Goal: Transaction & Acquisition: Purchase product/service

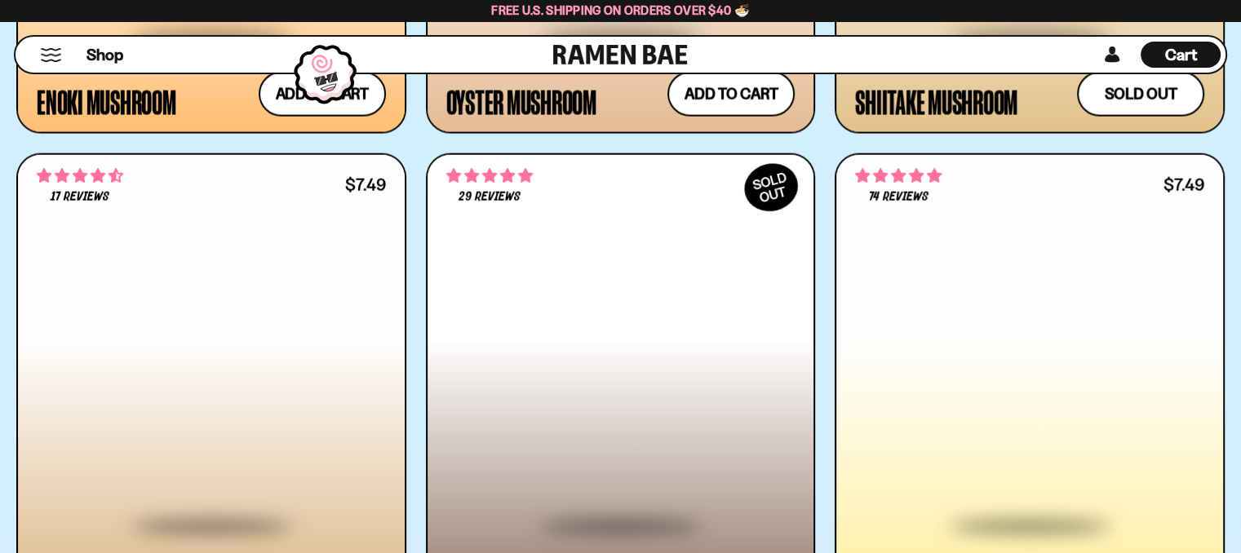
scroll to position [3895, 0]
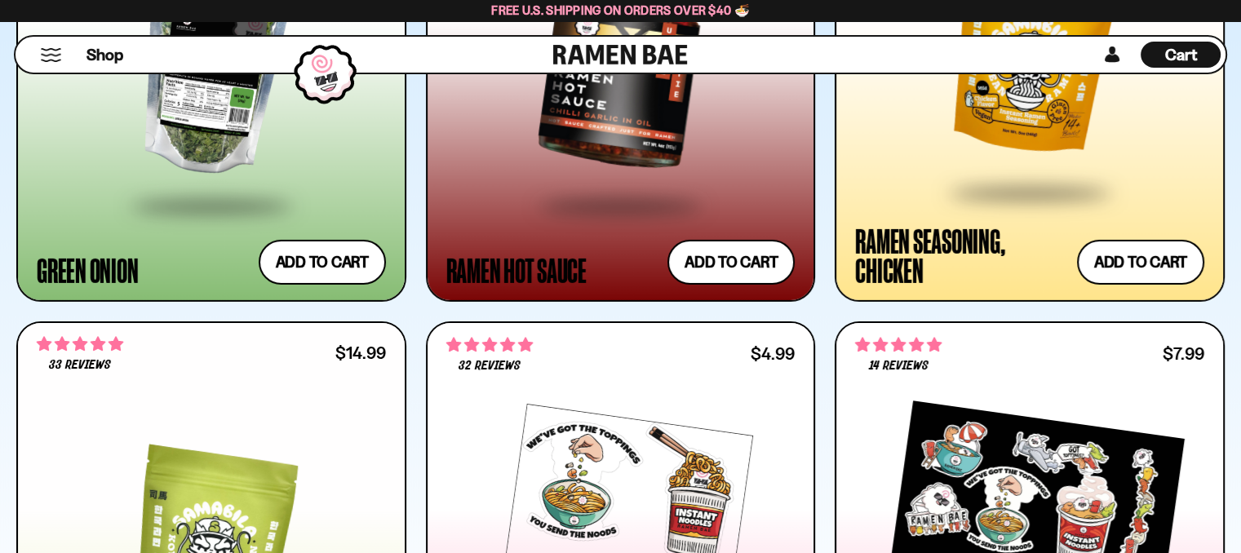
scroll to position [4793, 0]
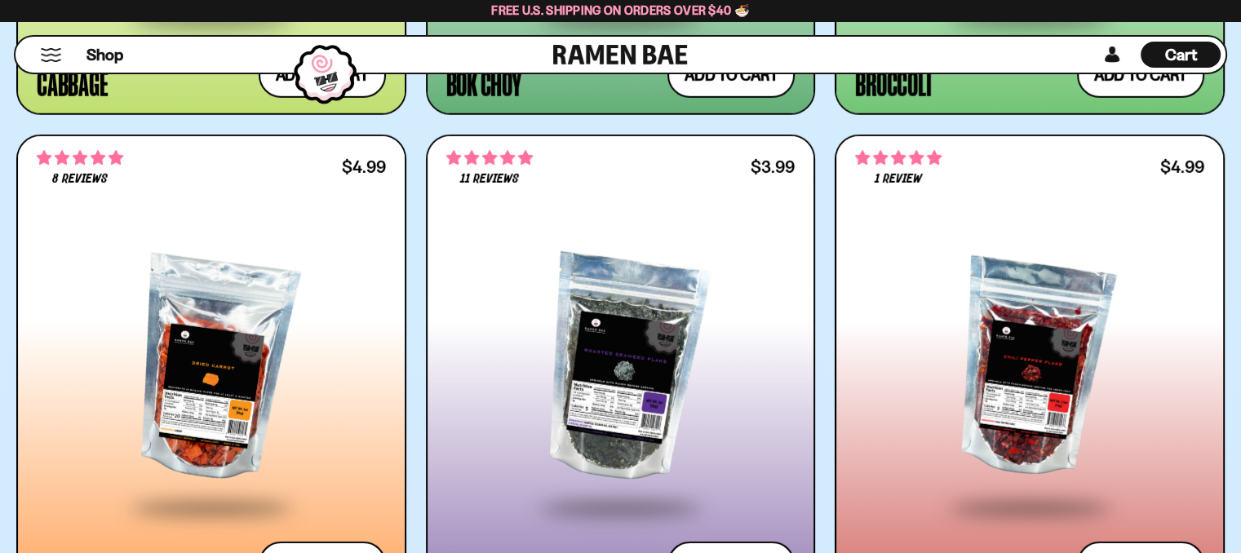
click at [50, 57] on button "Mobile Menu Trigger" at bounding box center [51, 55] width 22 height 14
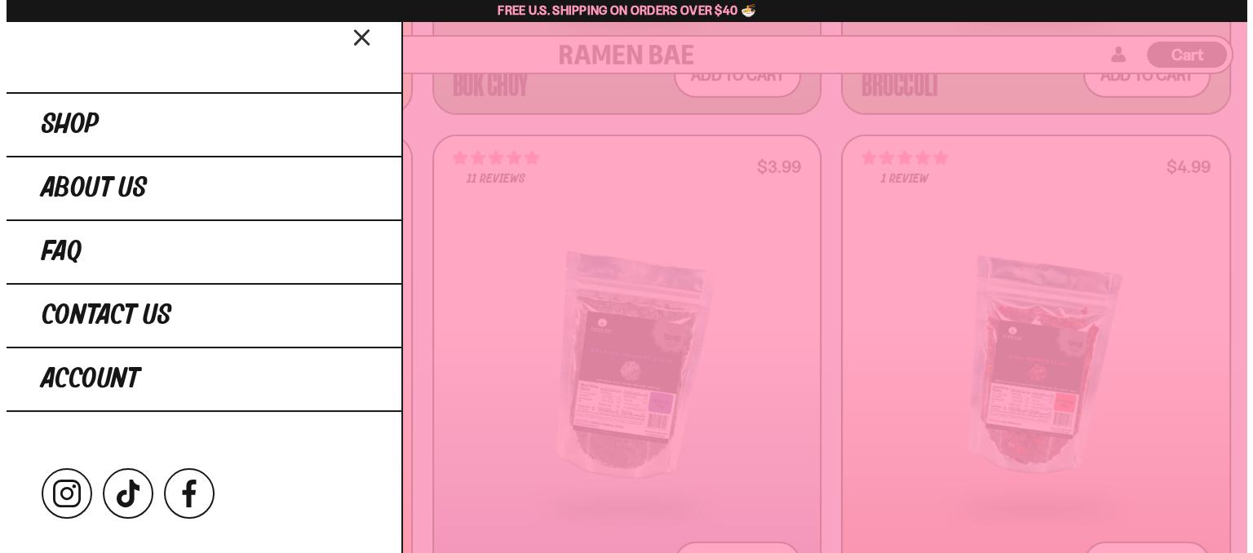
scroll to position [4828, 0]
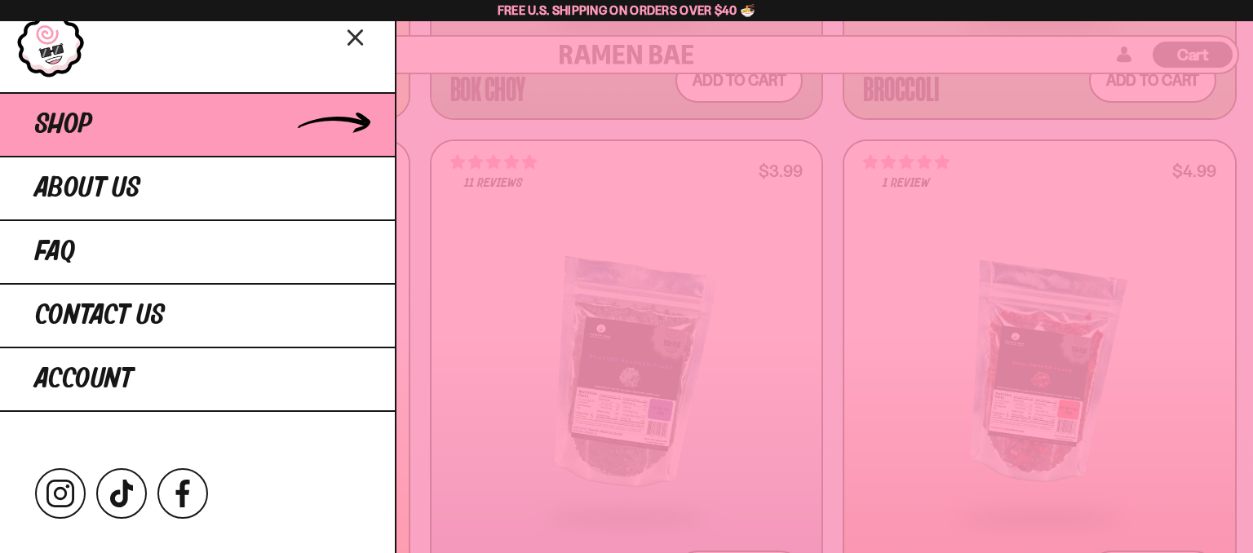
click at [279, 116] on link "Shop" at bounding box center [197, 124] width 395 height 64
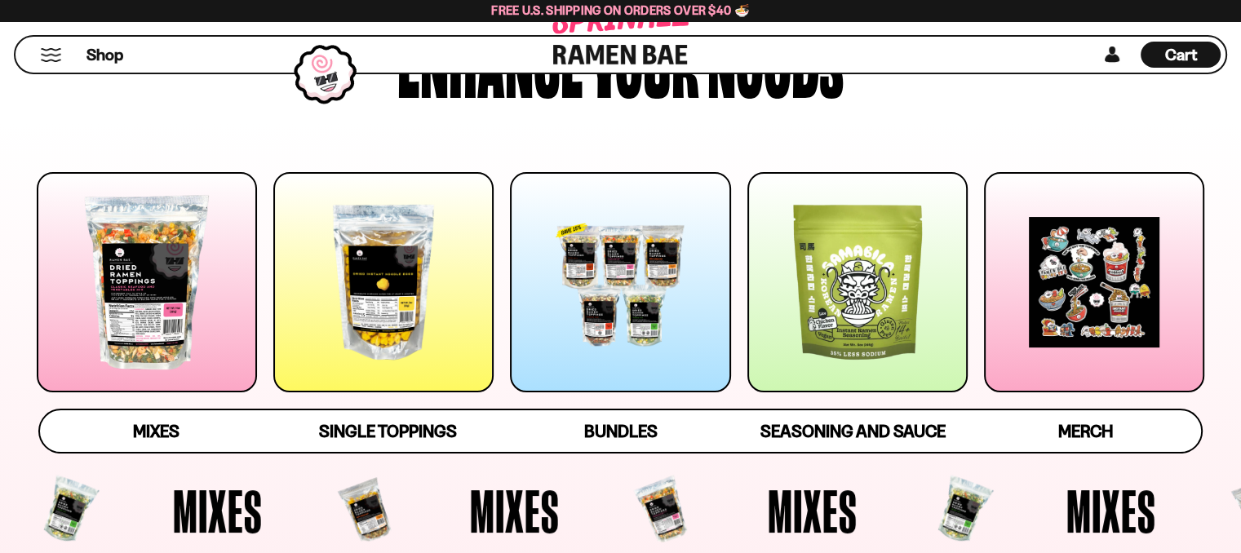
scroll to position [211, 0]
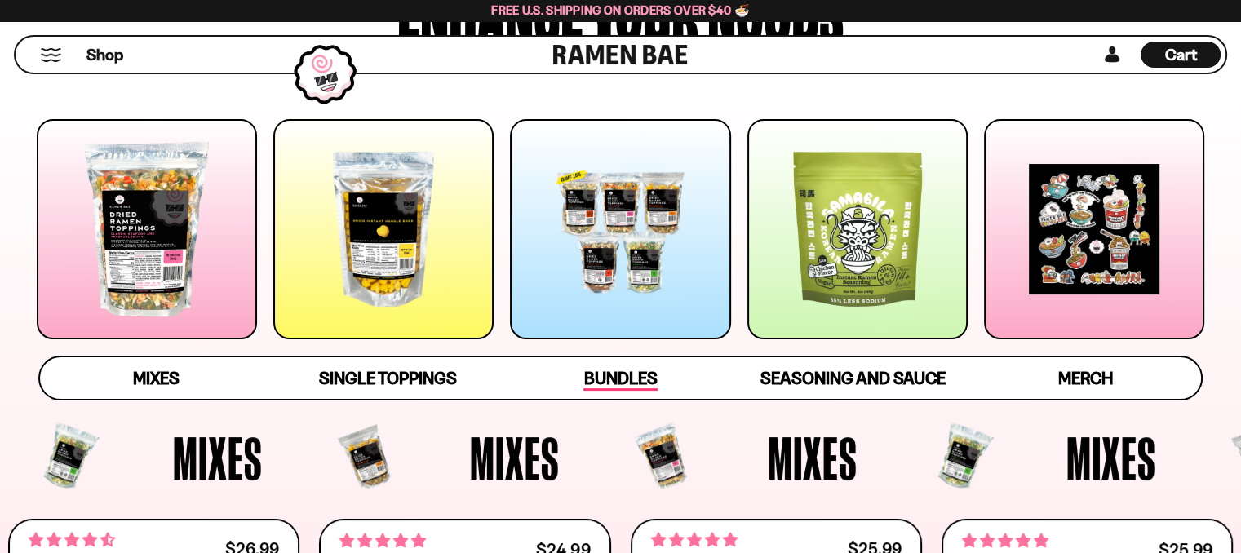
click at [643, 372] on span "Bundles" at bounding box center [619, 379] width 73 height 23
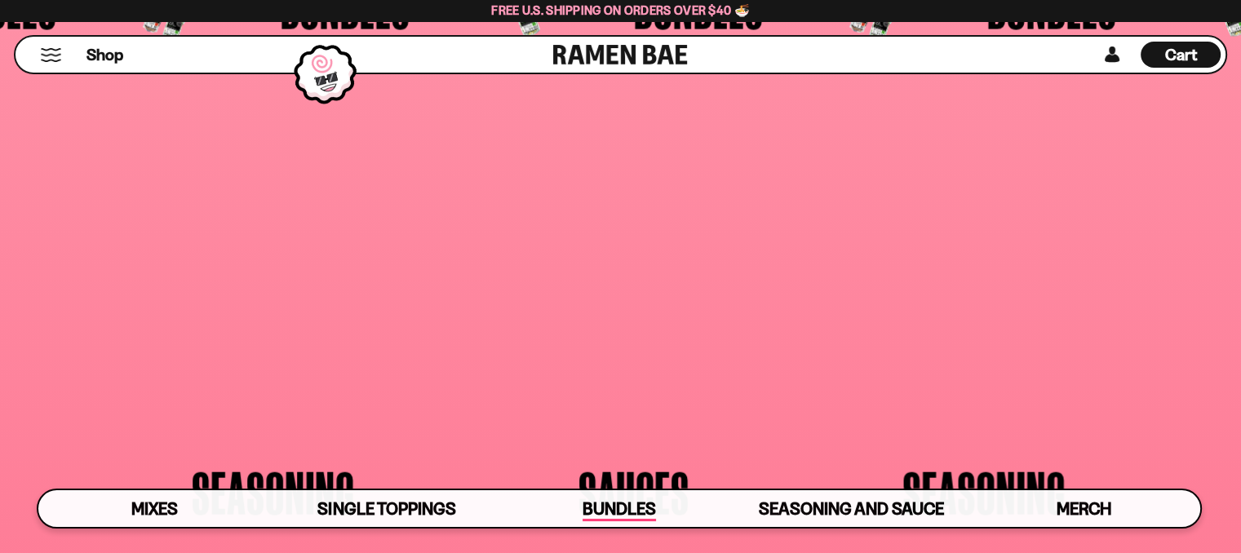
scroll to position [3536, 0]
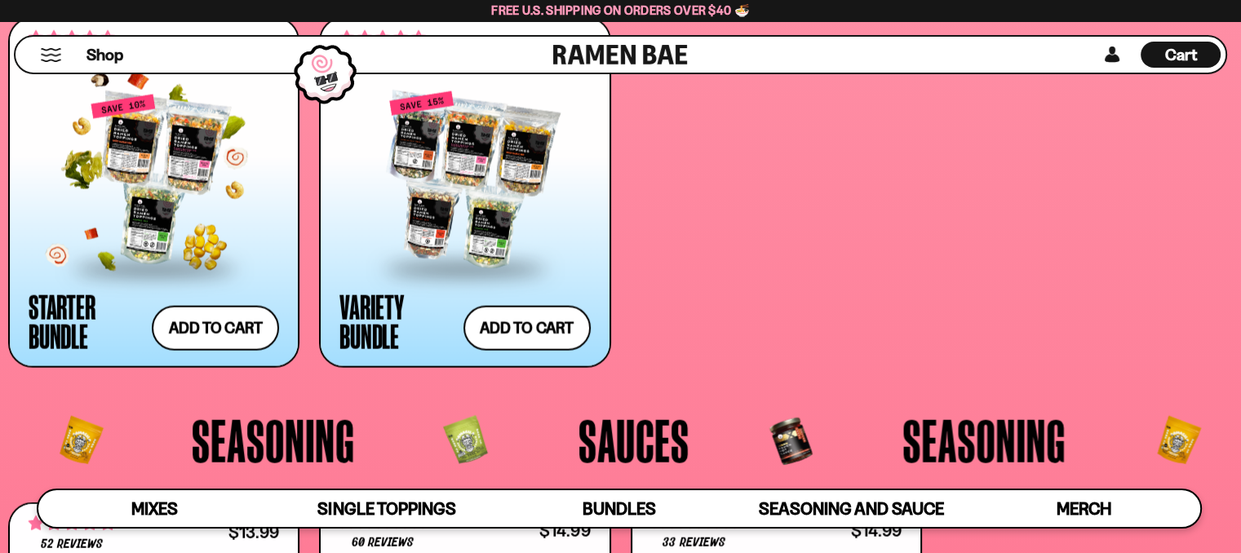
click at [232, 178] on div at bounding box center [154, 180] width 250 height 173
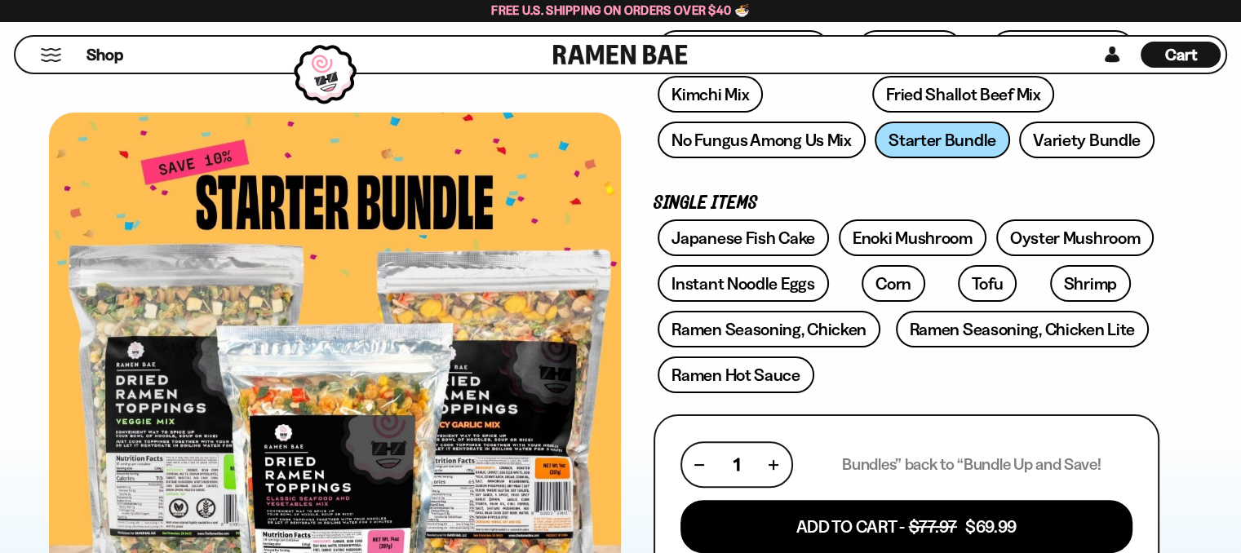
scroll to position [289, 0]
